Goal: Transaction & Acquisition: Book appointment/travel/reservation

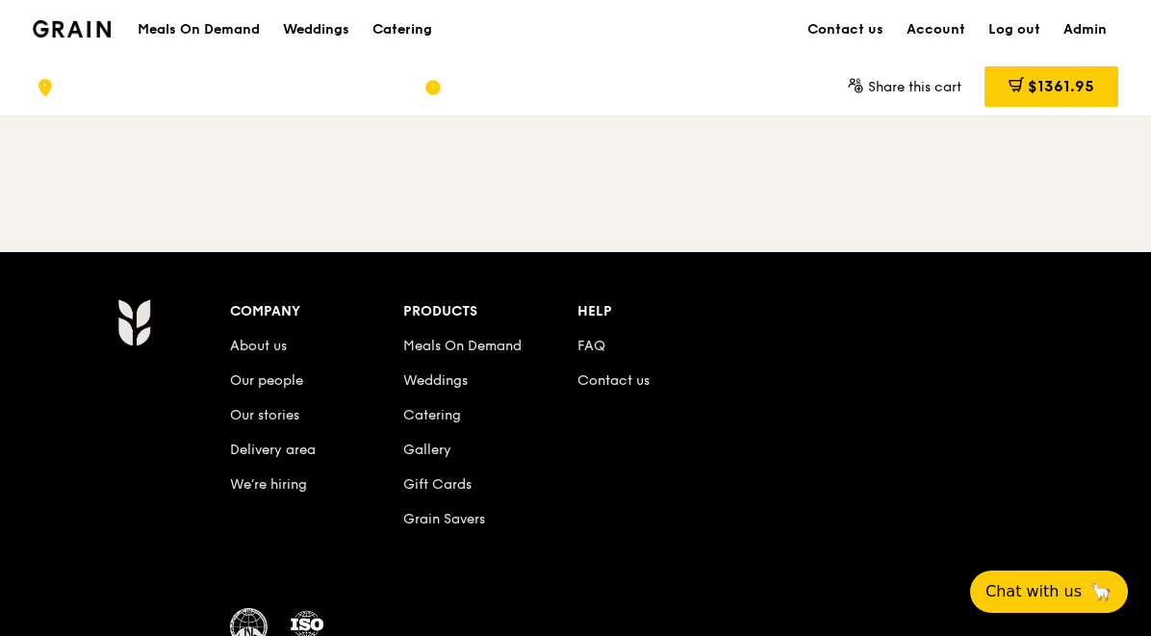
click at [406, 36] on div "Catering" at bounding box center [403, 30] width 60 height 58
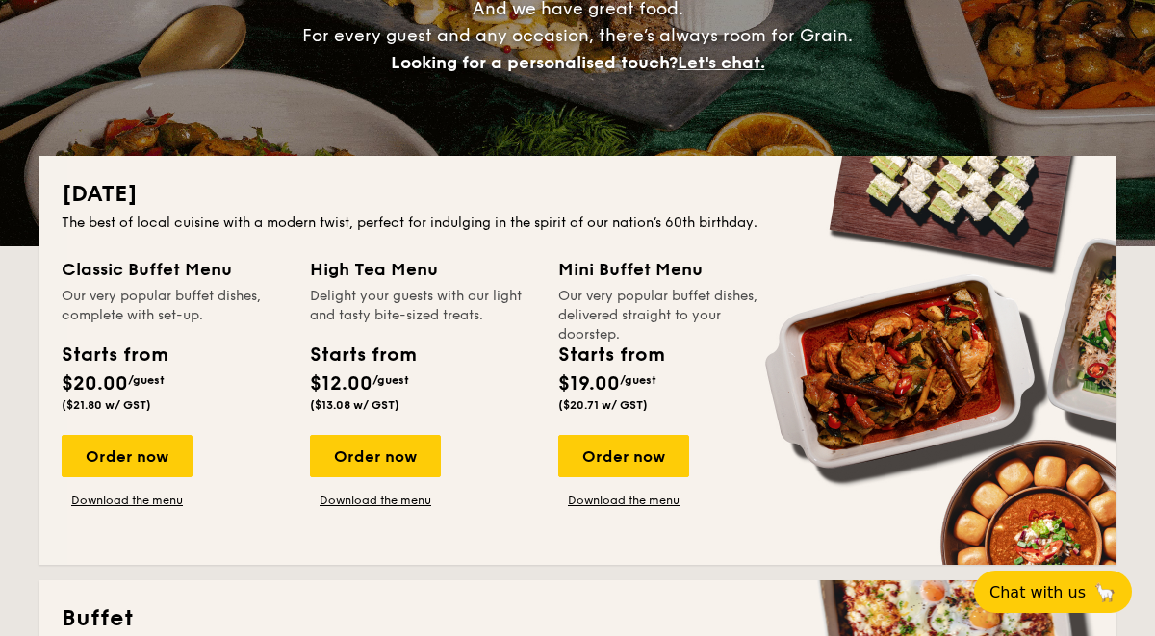
scroll to position [322, 0]
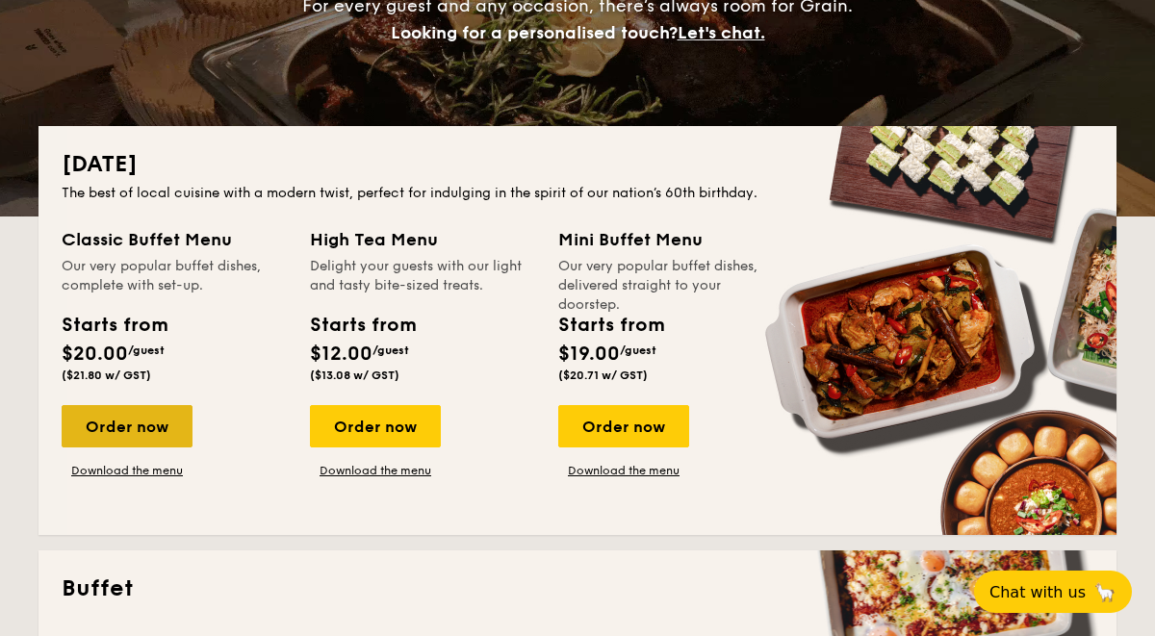
click at [132, 425] on div "Order now" at bounding box center [127, 426] width 131 height 42
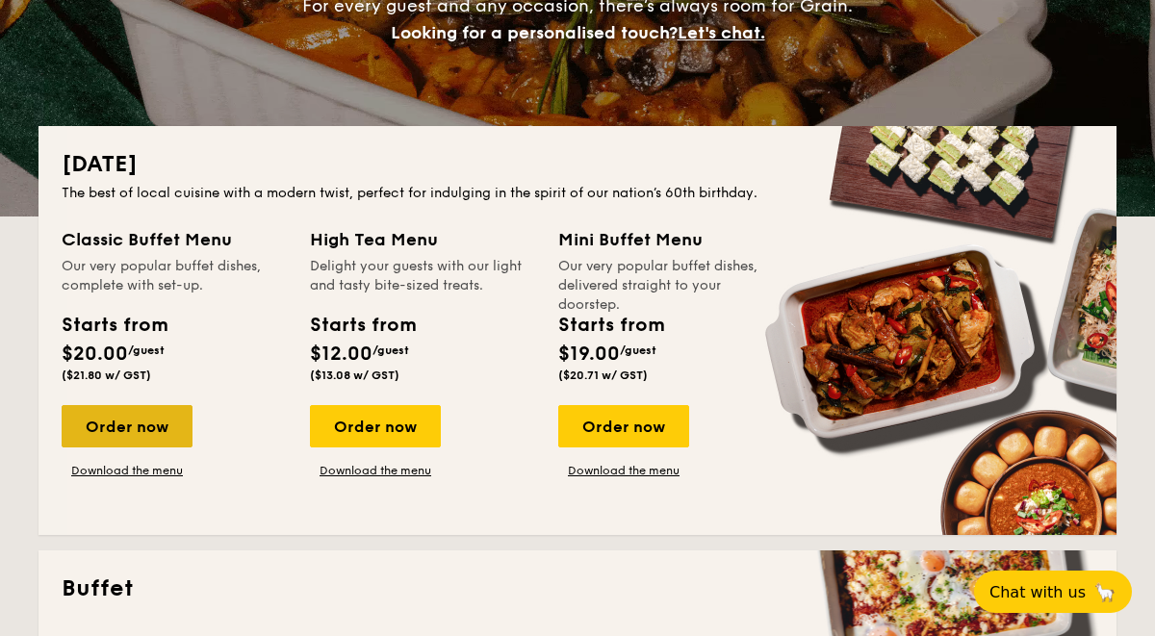
click at [132, 425] on div "Order now" at bounding box center [127, 426] width 131 height 42
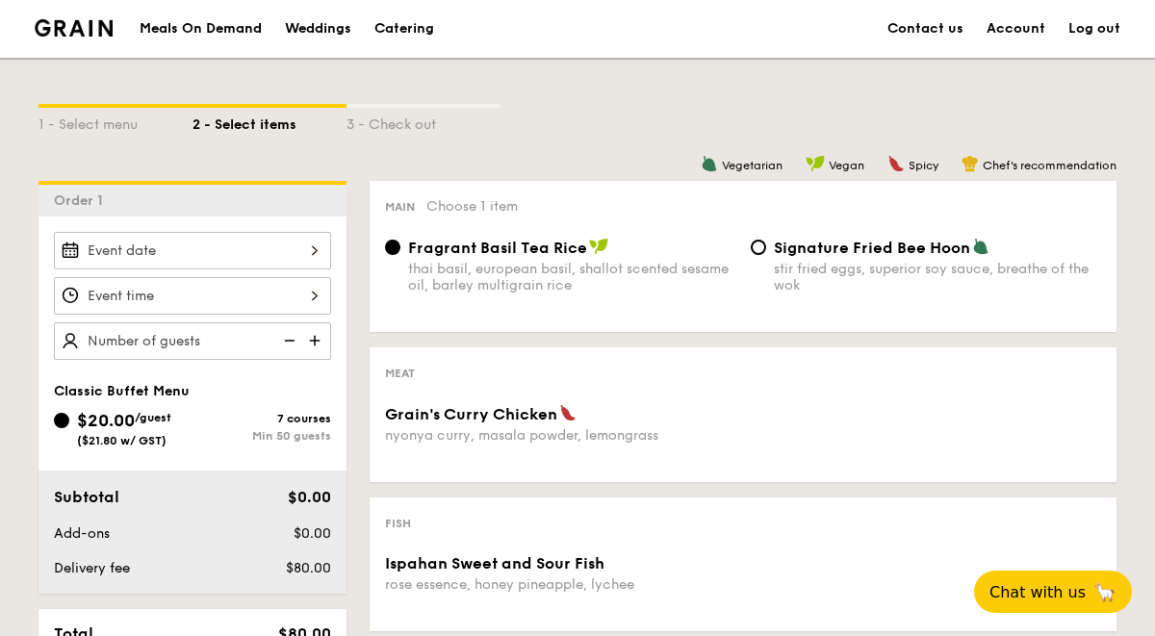
click at [317, 252] on div at bounding box center [192, 251] width 277 height 38
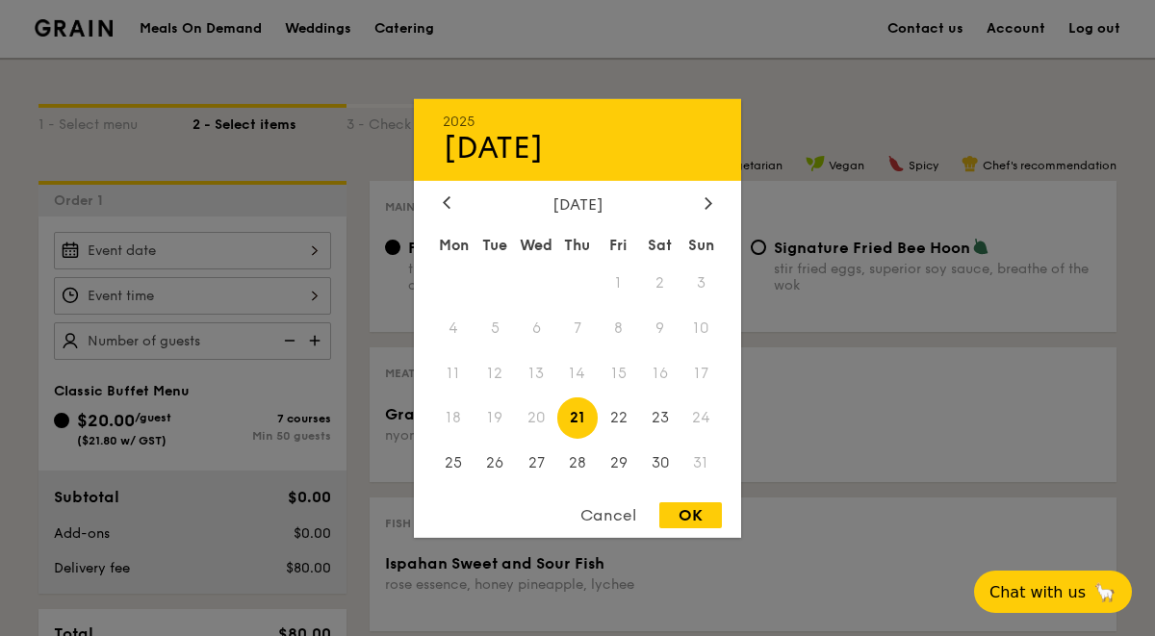
click at [686, 525] on div "OK" at bounding box center [690, 515] width 63 height 26
type input "Aug 21, 2025"
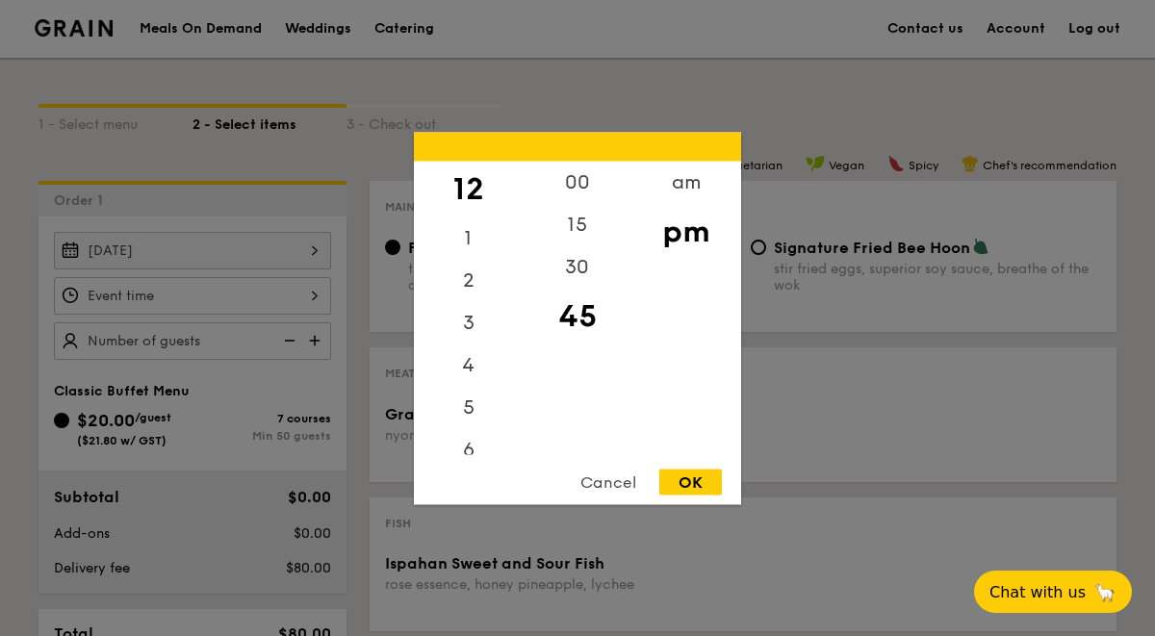
click at [311, 296] on div "12 1 2 3 4 5 6 7 8 9 10 11 00 15 30 45 am pm Cancel OK" at bounding box center [192, 296] width 277 height 38
click at [677, 484] on div "OK" at bounding box center [690, 482] width 63 height 26
type input "12:45PM"
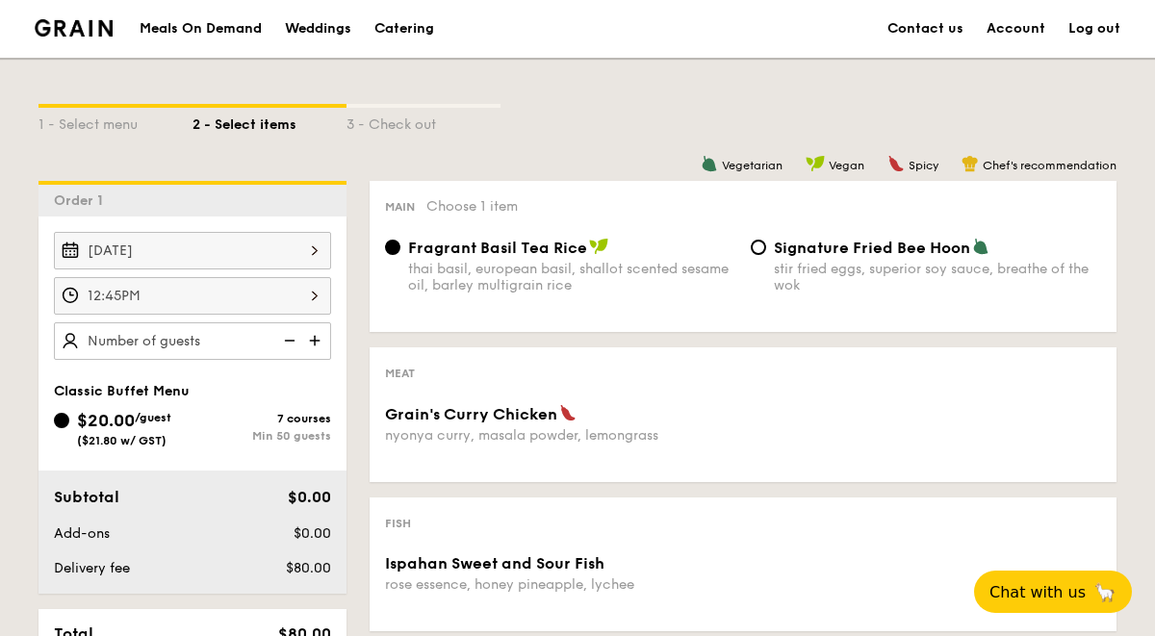
click at [315, 333] on img at bounding box center [316, 340] width 29 height 37
type input "50 guests"
click at [291, 335] on img at bounding box center [287, 340] width 29 height 37
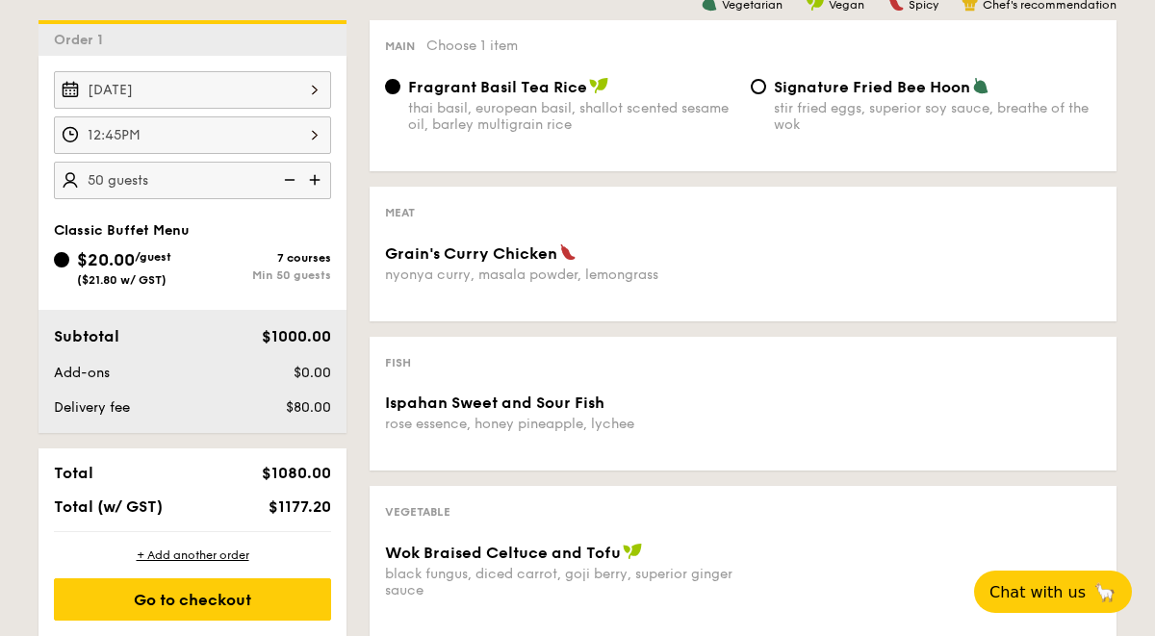
scroll to position [191, 0]
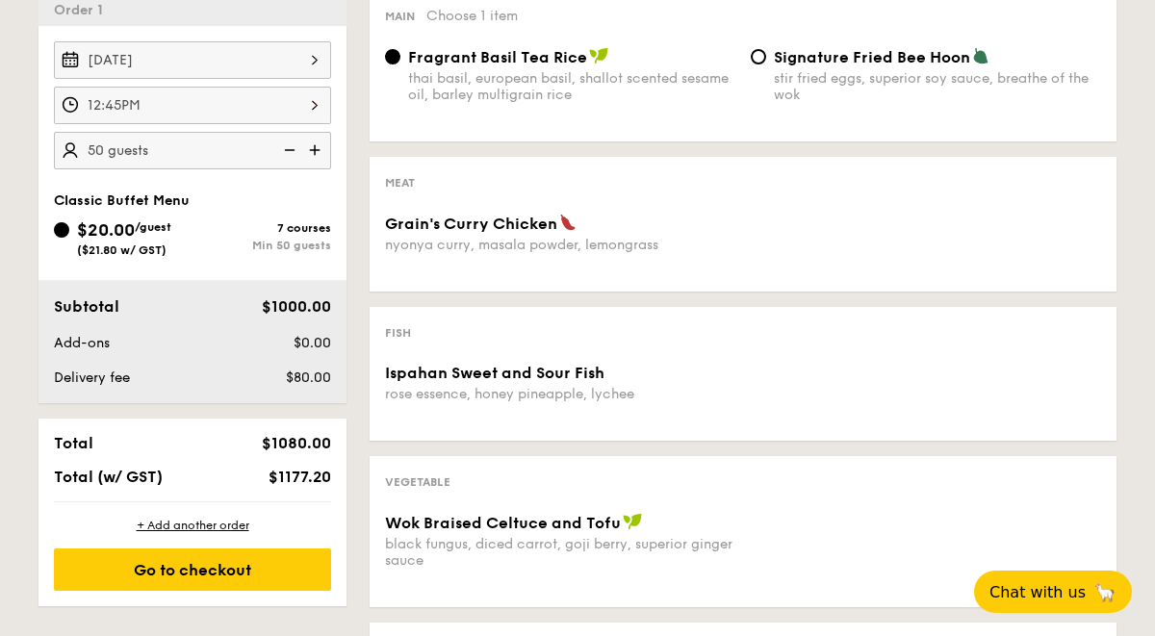
click at [482, 231] on div "Grain's Curry Chicken nyonya curry, masala powder, lemongrass" at bounding box center [560, 233] width 350 height 39
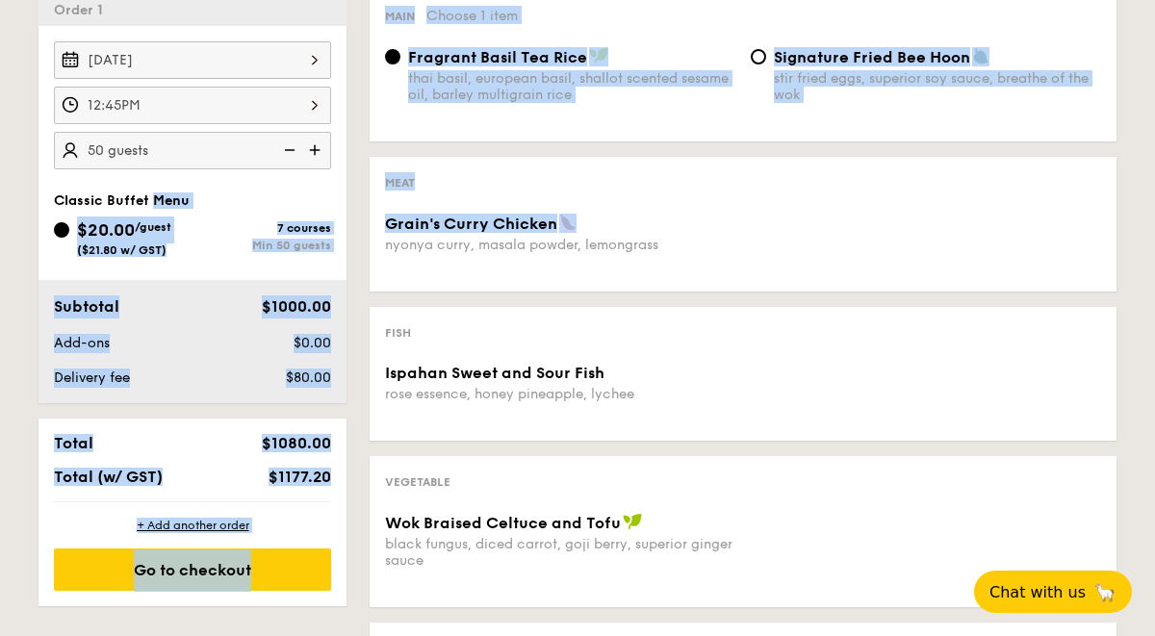
drag, startPoint x: 482, startPoint y: 230, endPoint x: 304, endPoint y: 166, distance: 189.4
click at [320, 181] on div "1 - Select menu 2 - Select items 3 - Check out Order 1 Aug 21, 2025 12:45PM 50 …" at bounding box center [577, 486] width 1109 height 1239
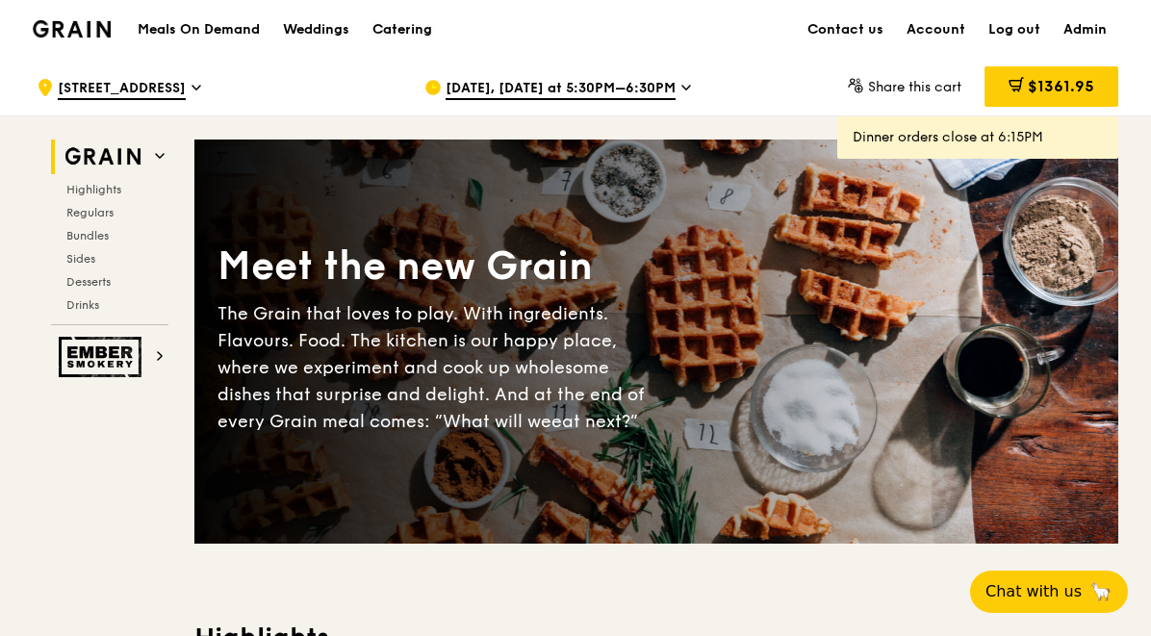
click at [379, 30] on div "Catering" at bounding box center [403, 30] width 60 height 58
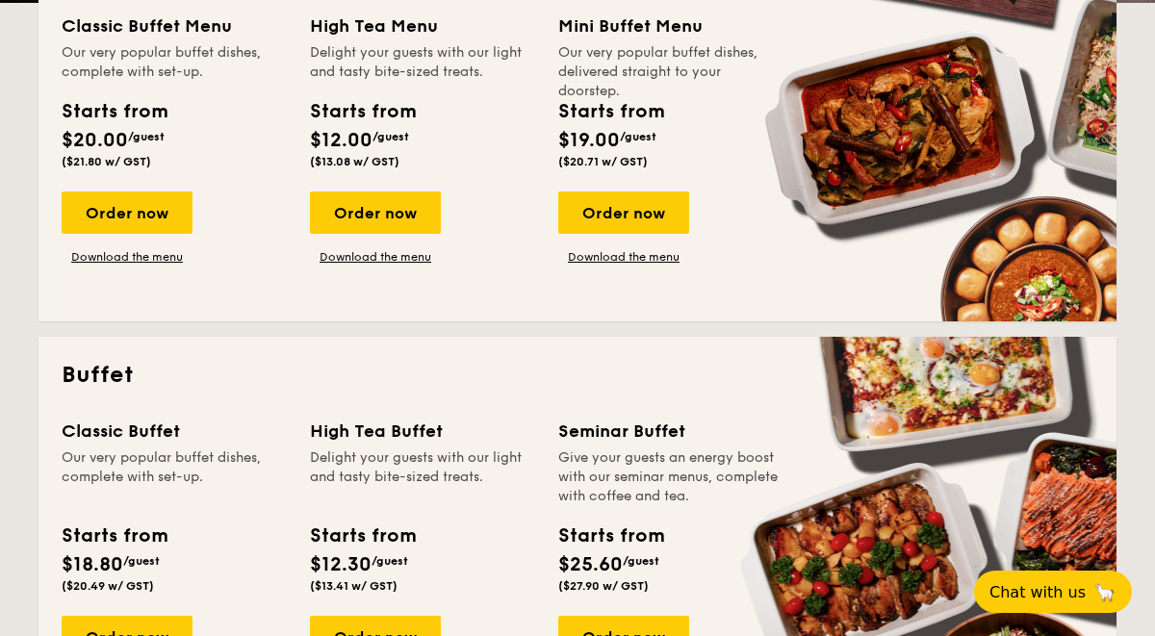
scroll to position [551, 0]
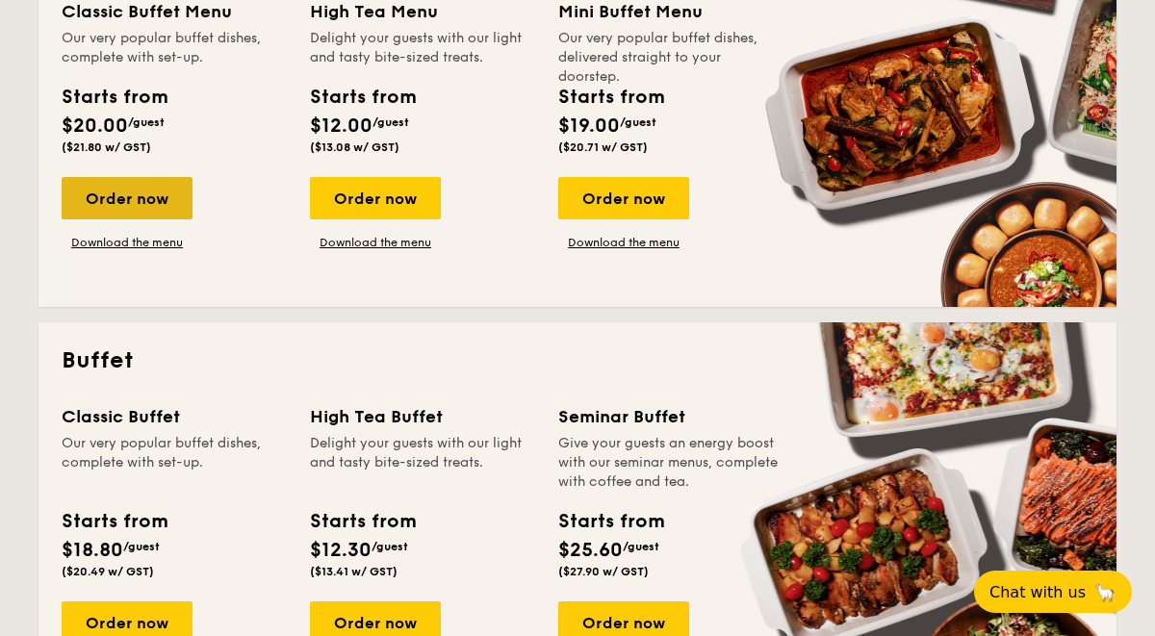
click at [104, 199] on div "Order now" at bounding box center [127, 198] width 131 height 42
